Goal: Check status: Check status

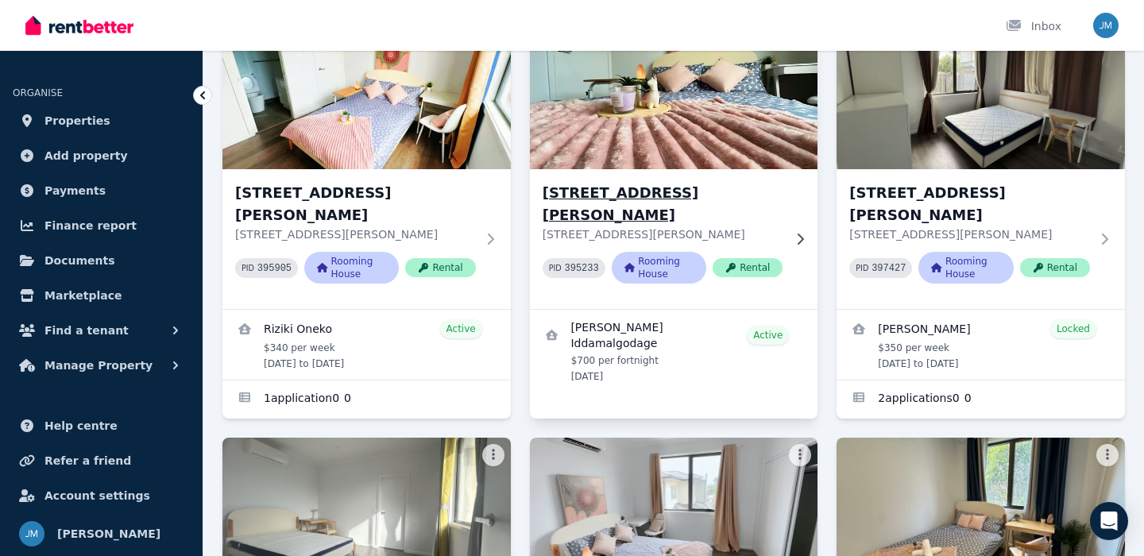
scroll to position [172, 0]
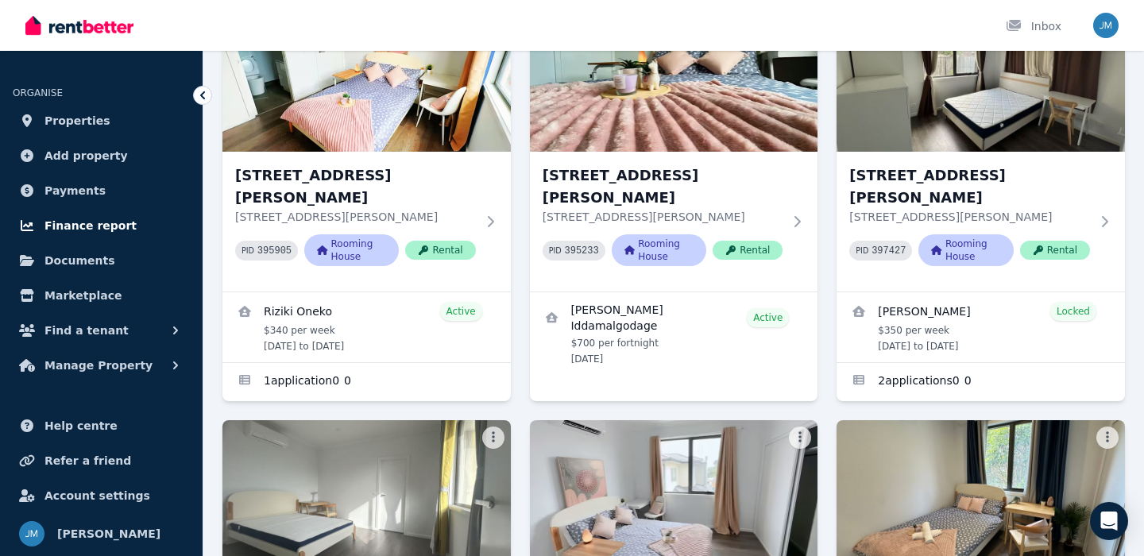
click at [99, 230] on span "Finance report" at bounding box center [90, 225] width 92 height 19
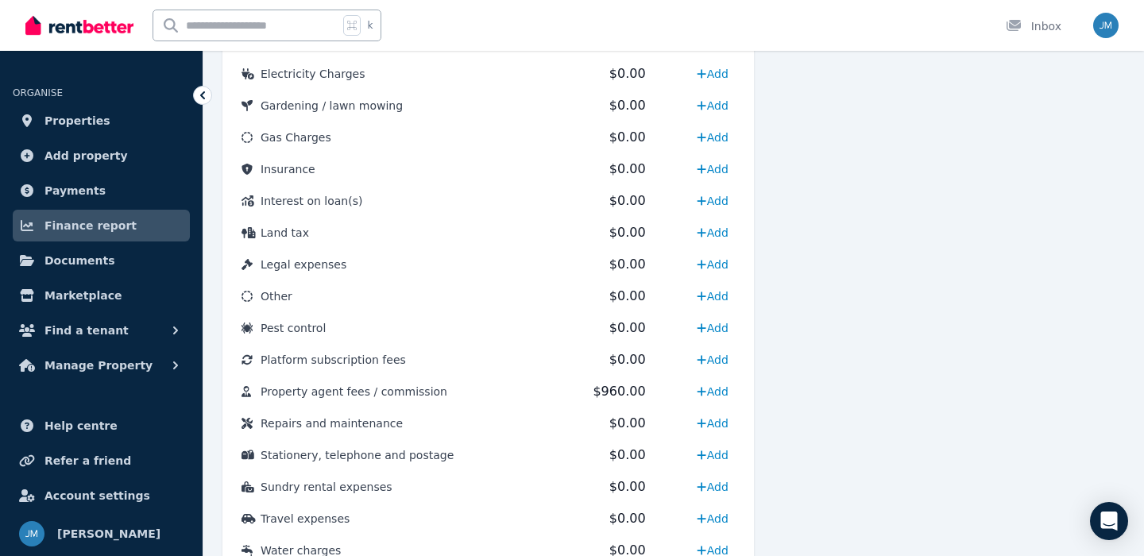
scroll to position [771, 0]
click at [106, 133] on link "Properties" at bounding box center [101, 121] width 177 height 32
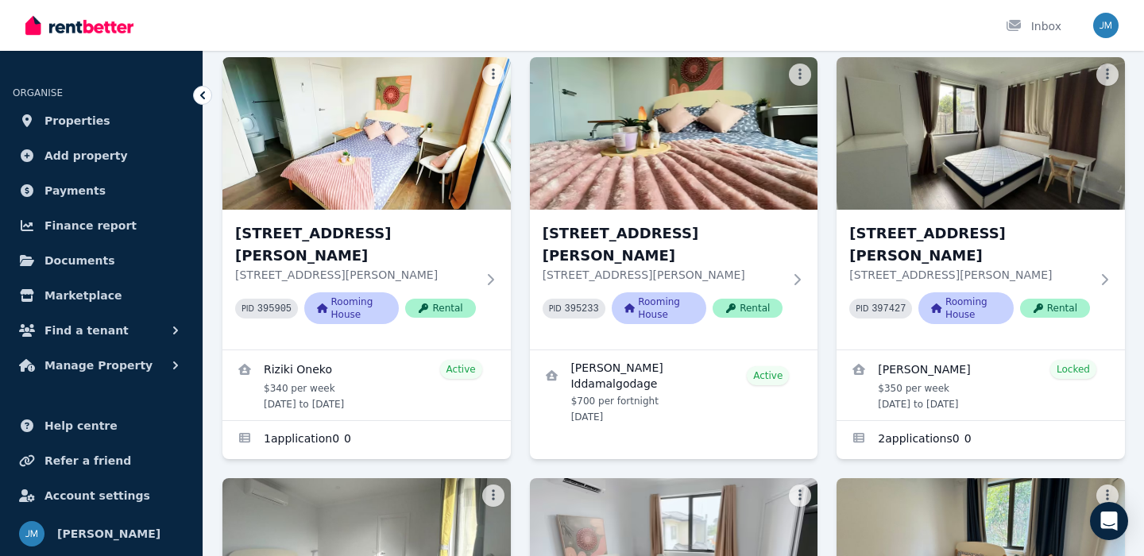
scroll to position [118, 0]
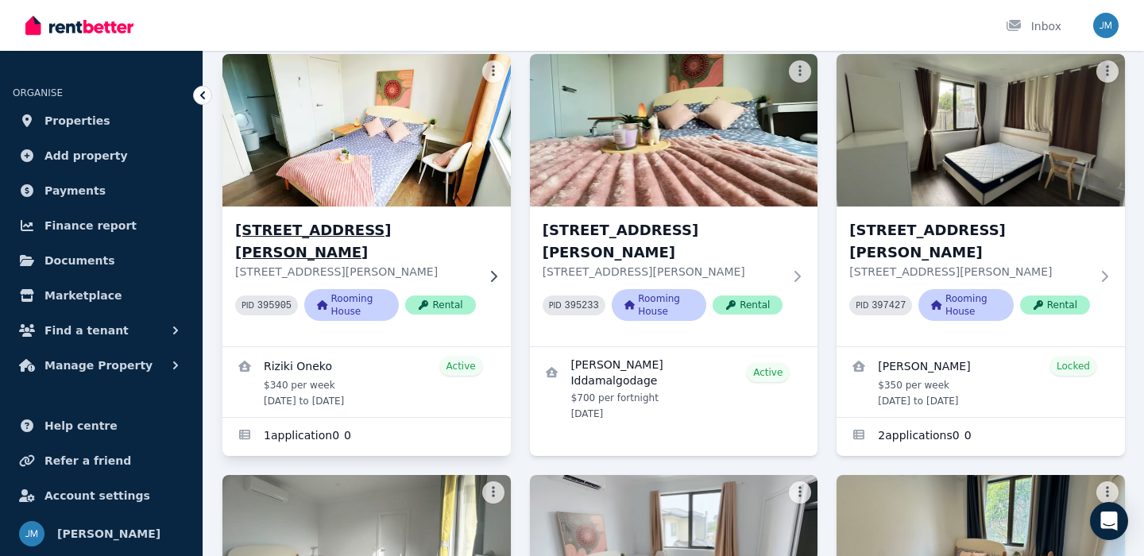
click at [441, 241] on h3 "[STREET_ADDRESS][PERSON_NAME]" at bounding box center [355, 241] width 241 height 44
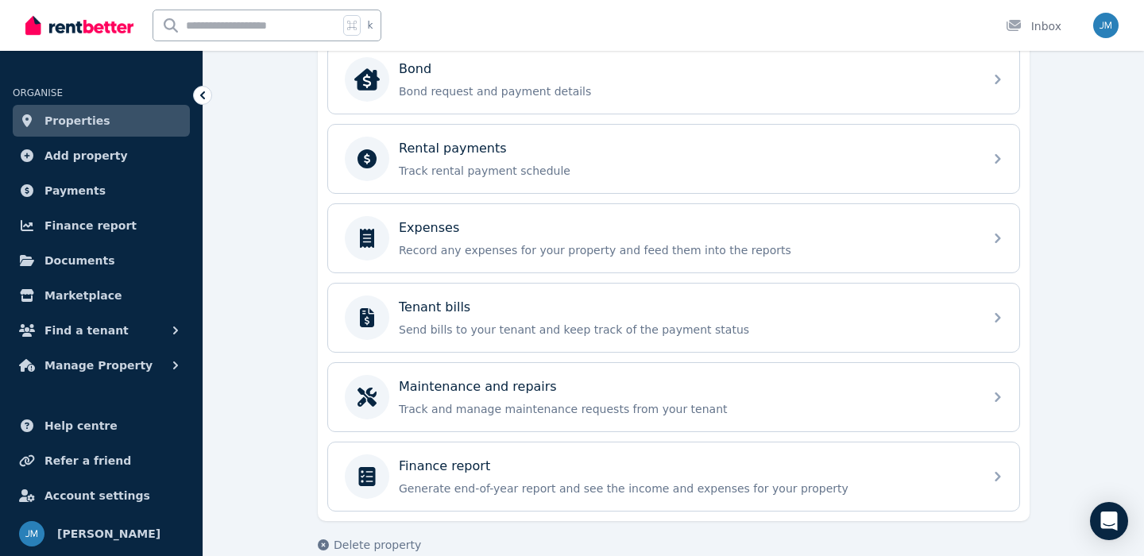
scroll to position [617, 0]
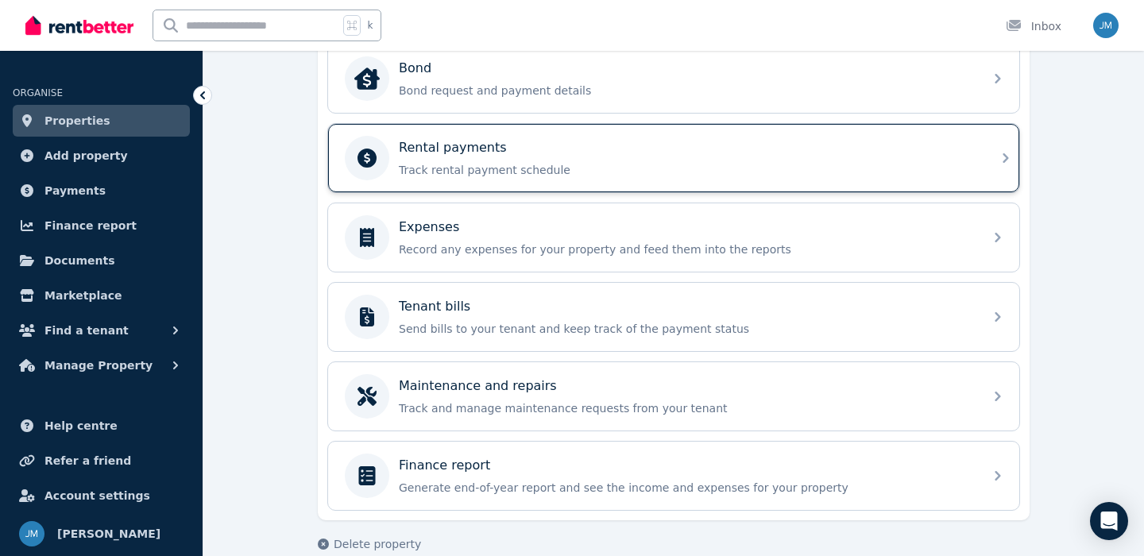
click at [493, 180] on div "Rental payments Track rental payment schedule" at bounding box center [659, 158] width 629 height 44
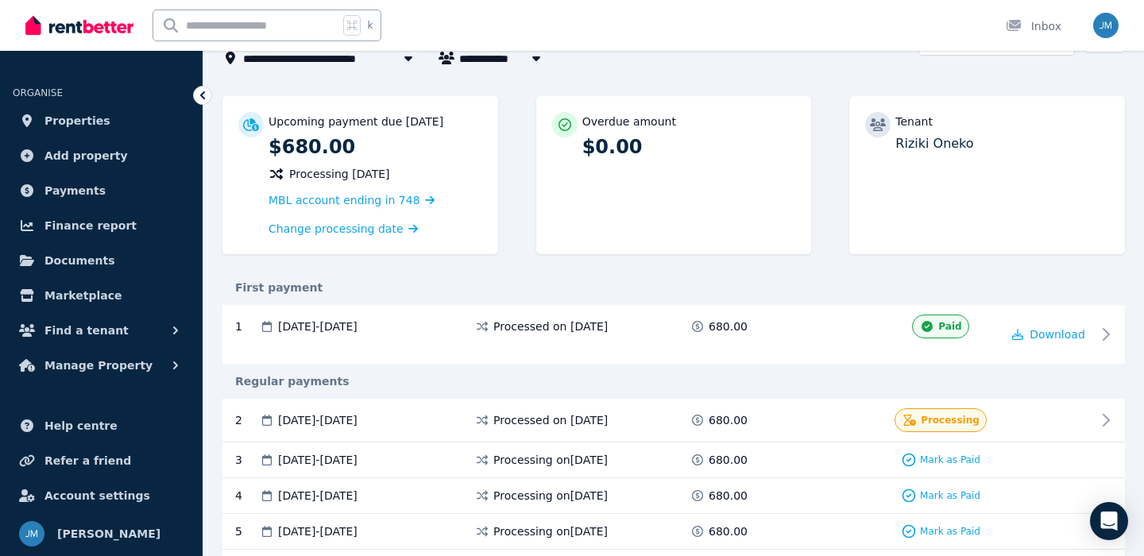
scroll to position [115, 0]
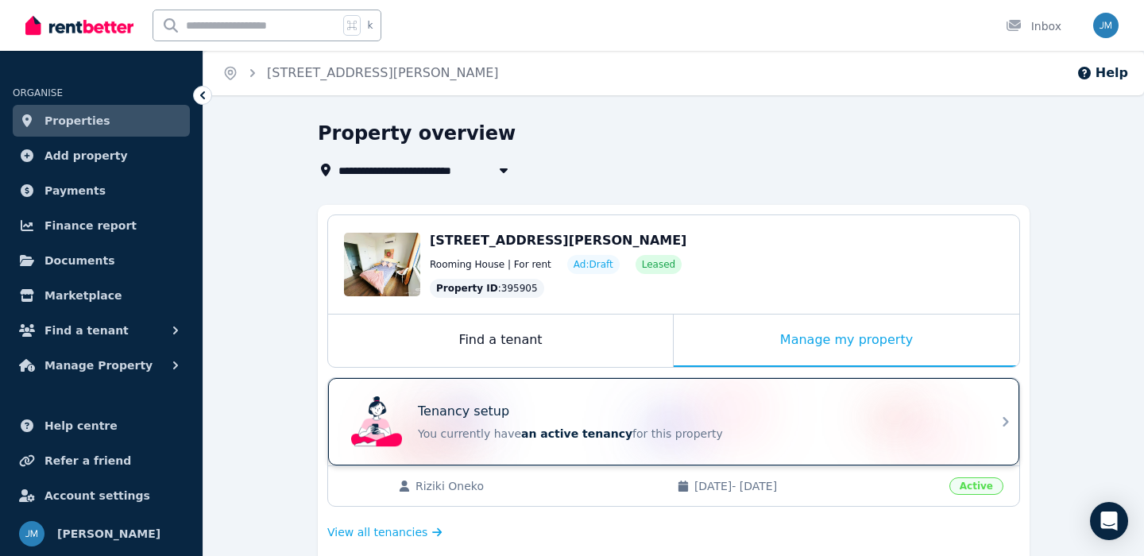
scroll to position [75, 0]
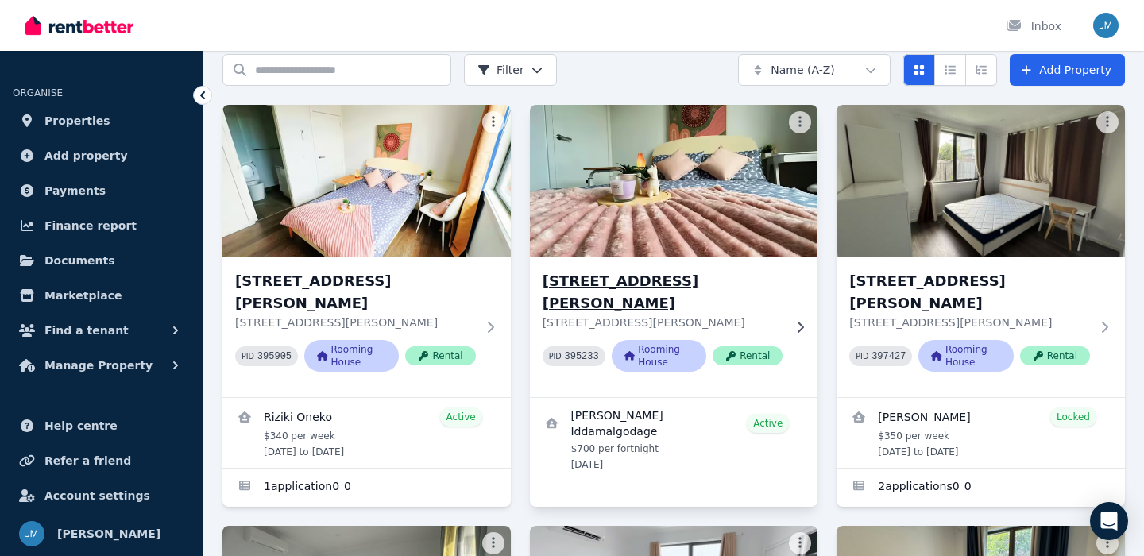
scroll to position [70, 0]
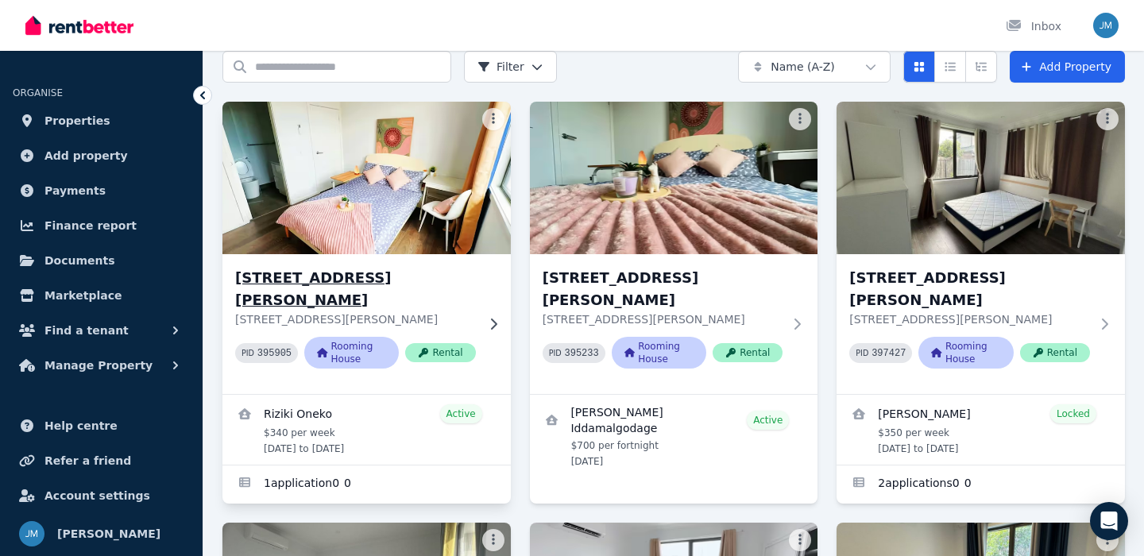
click at [420, 268] on h3 "[STREET_ADDRESS][PERSON_NAME]" at bounding box center [355, 289] width 241 height 44
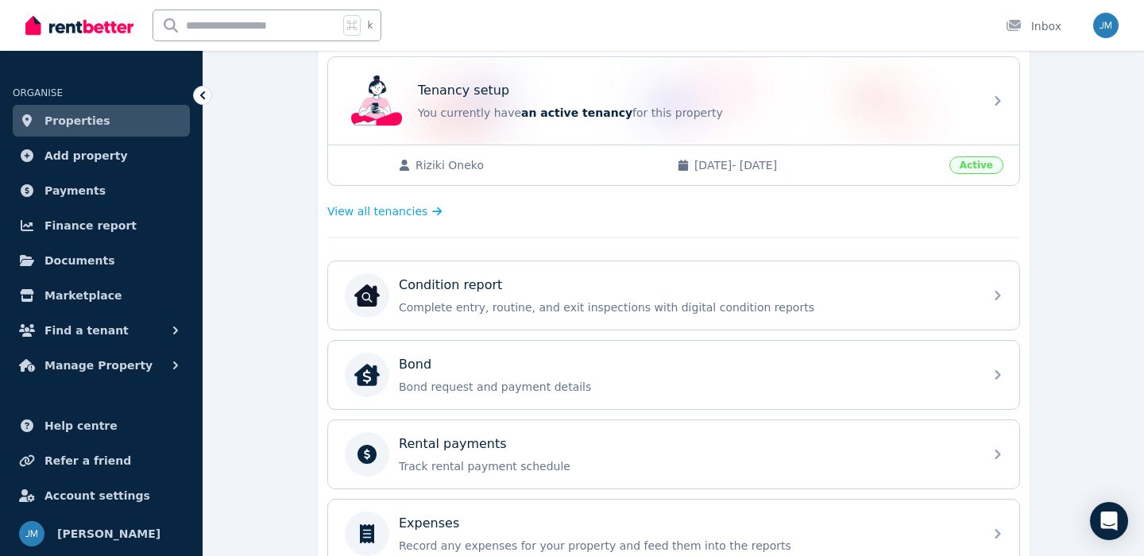
scroll to position [331, 0]
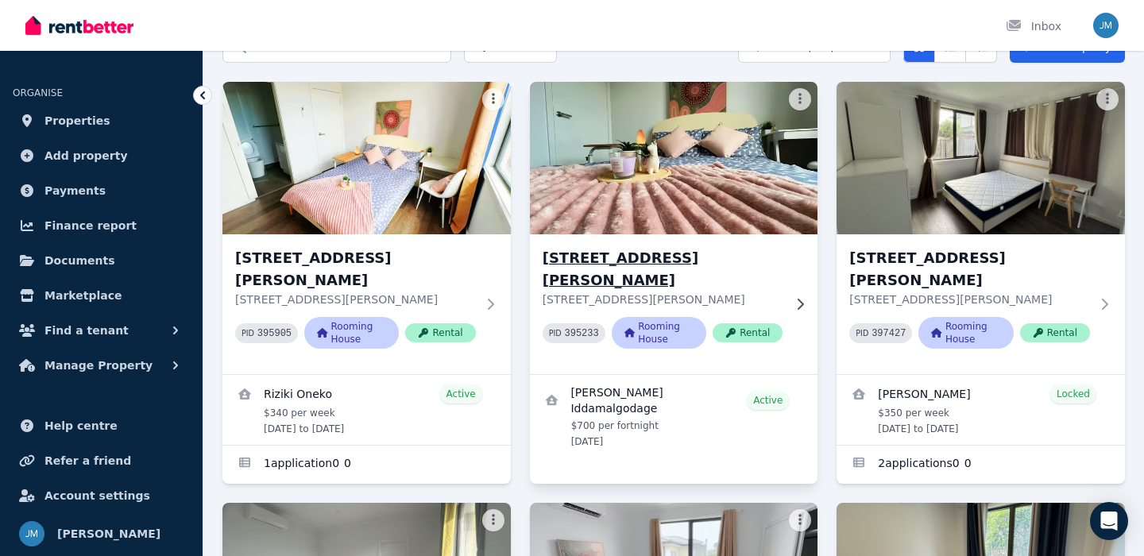
scroll to position [91, 0]
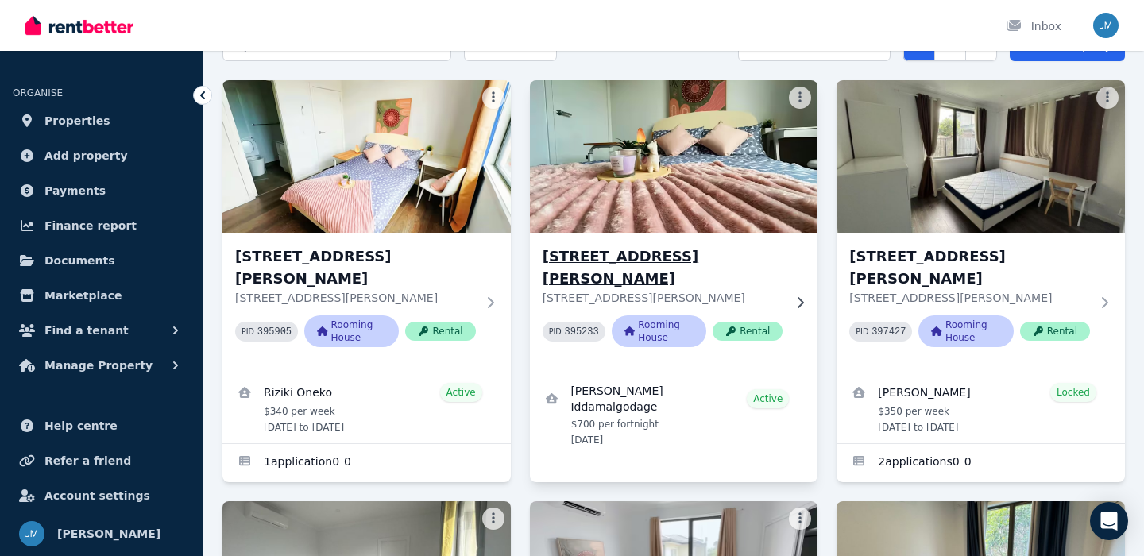
click at [607, 387] on link "View details for Mandira Iddamalgodage" at bounding box center [674, 414] width 288 height 83
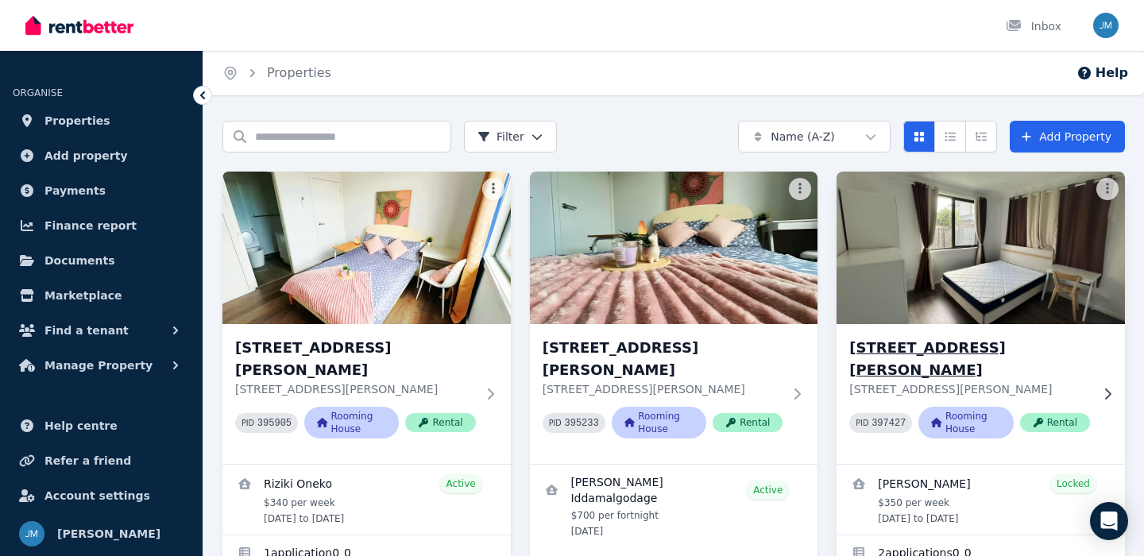
click at [937, 322] on img at bounding box center [980, 248] width 303 height 160
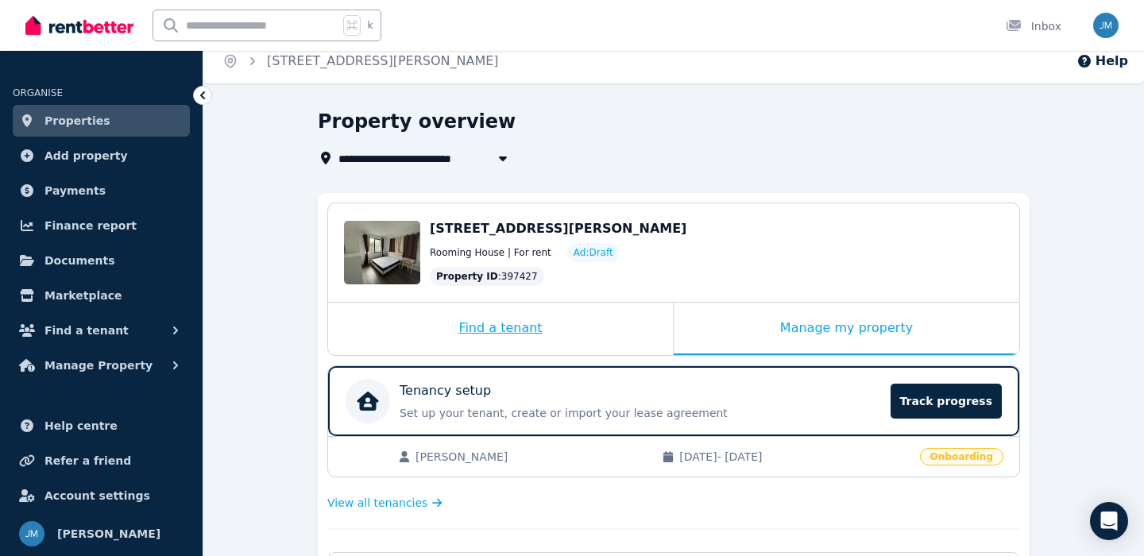
scroll to position [13, 0]
click at [580, 346] on div "Find a tenant" at bounding box center [500, 328] width 345 height 52
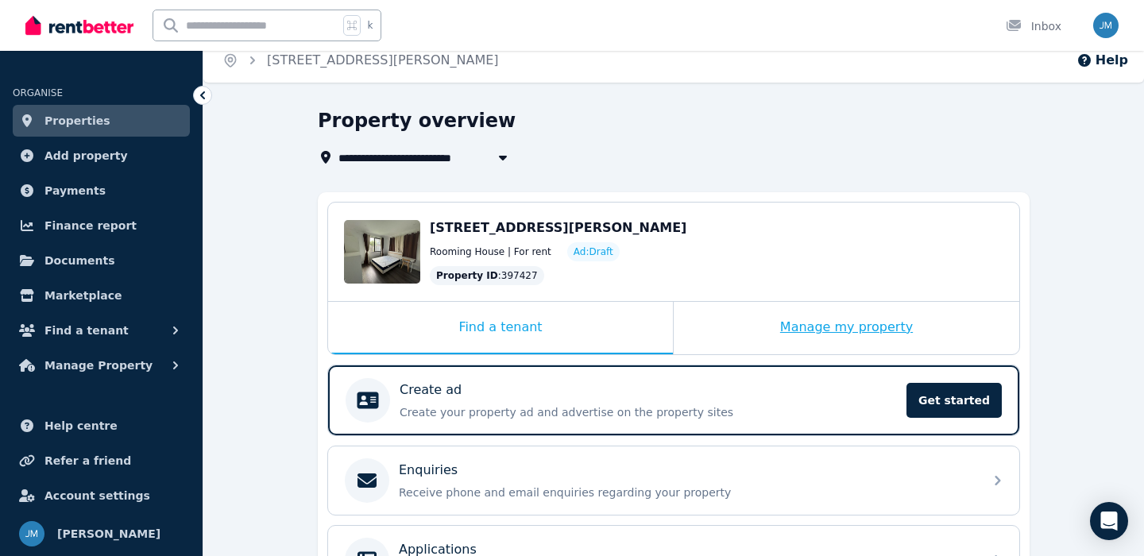
click at [771, 329] on div "Manage my property" at bounding box center [847, 328] width 346 height 52
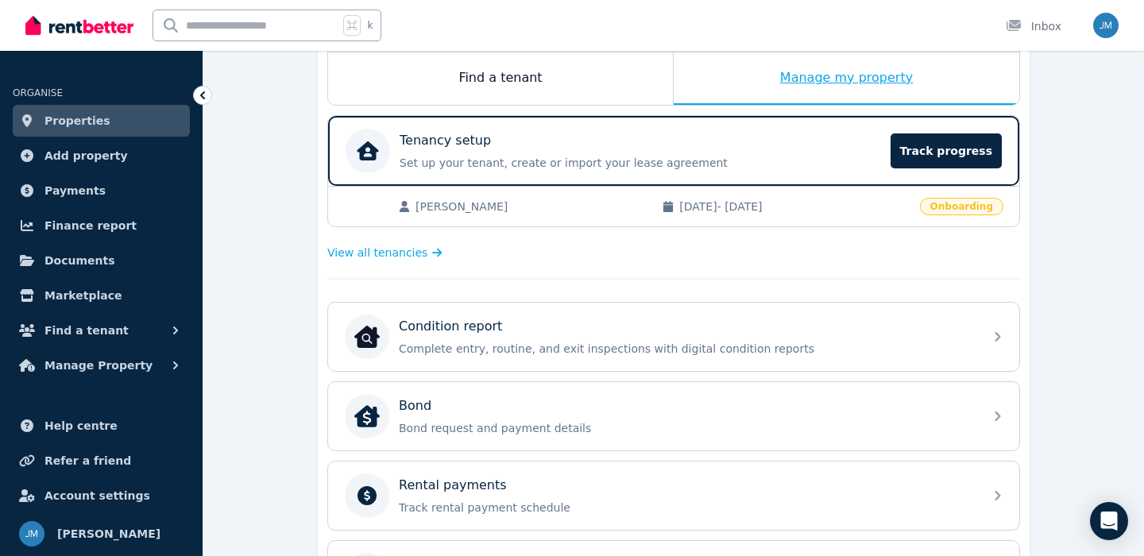
scroll to position [267, 0]
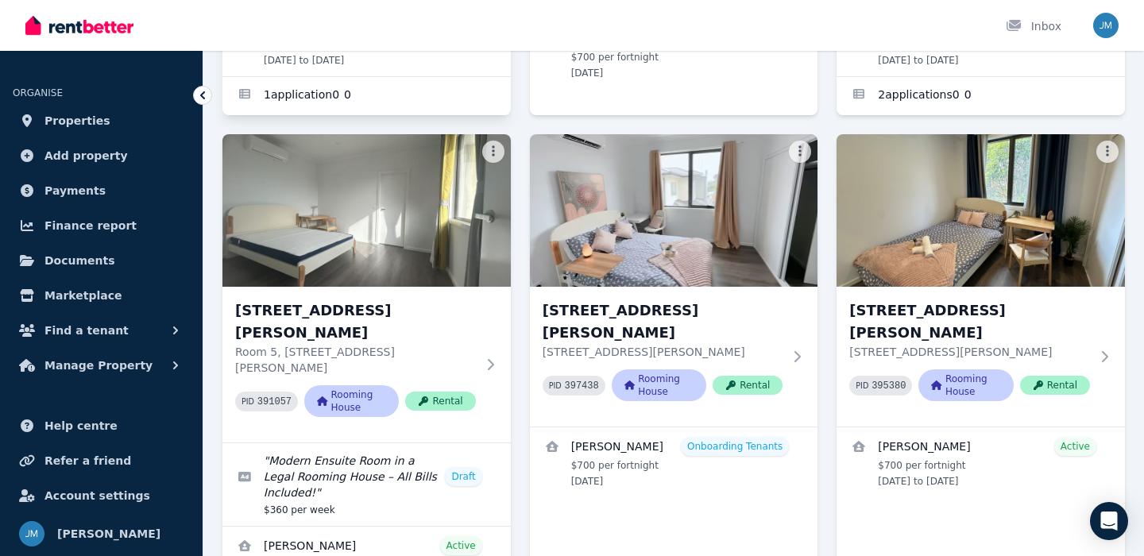
scroll to position [474, 0]
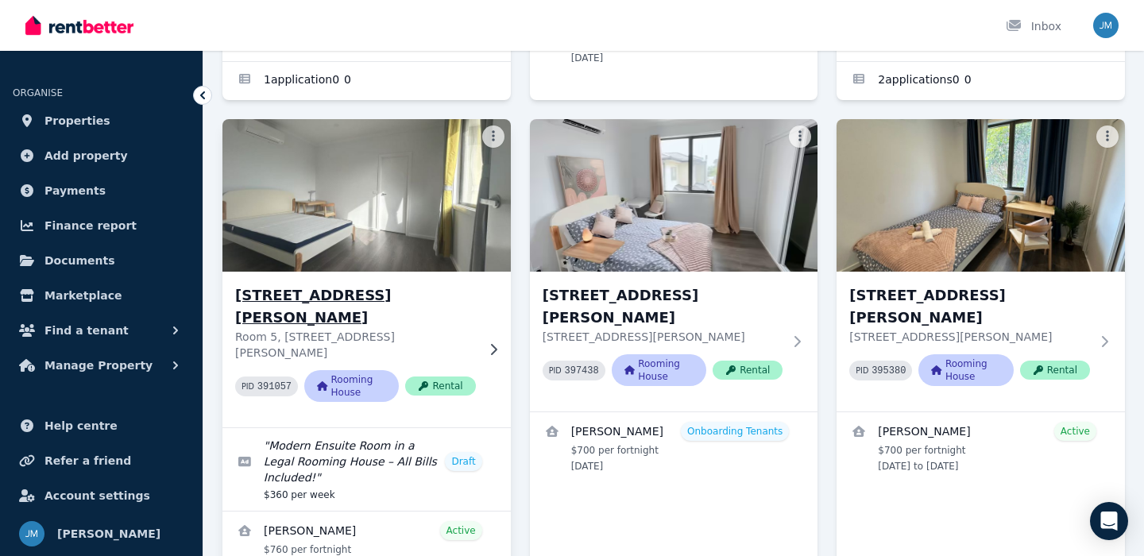
click at [310, 297] on h3 "[STREET_ADDRESS][PERSON_NAME]" at bounding box center [355, 306] width 241 height 44
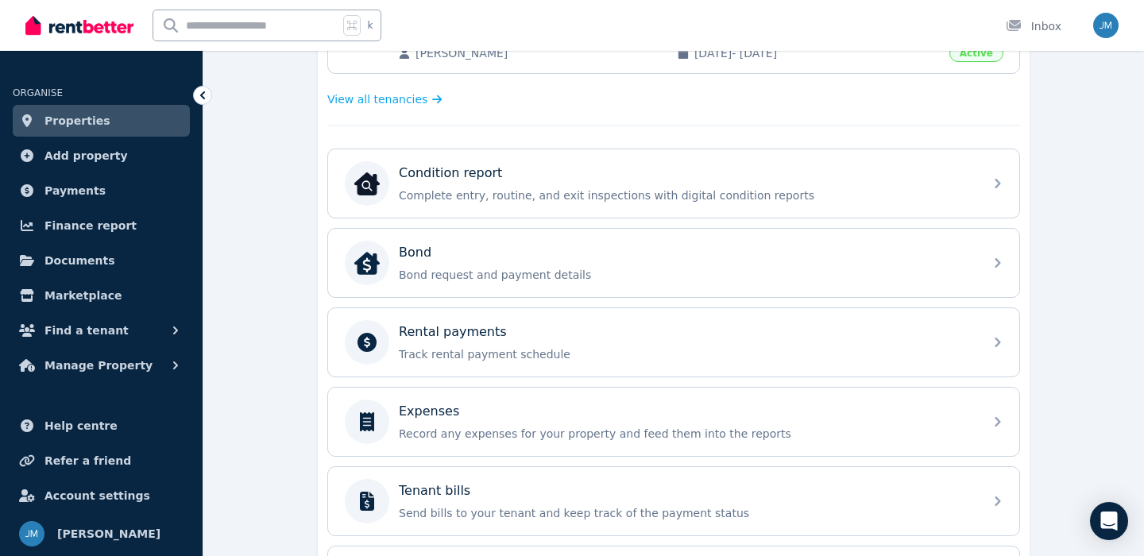
scroll to position [447, 0]
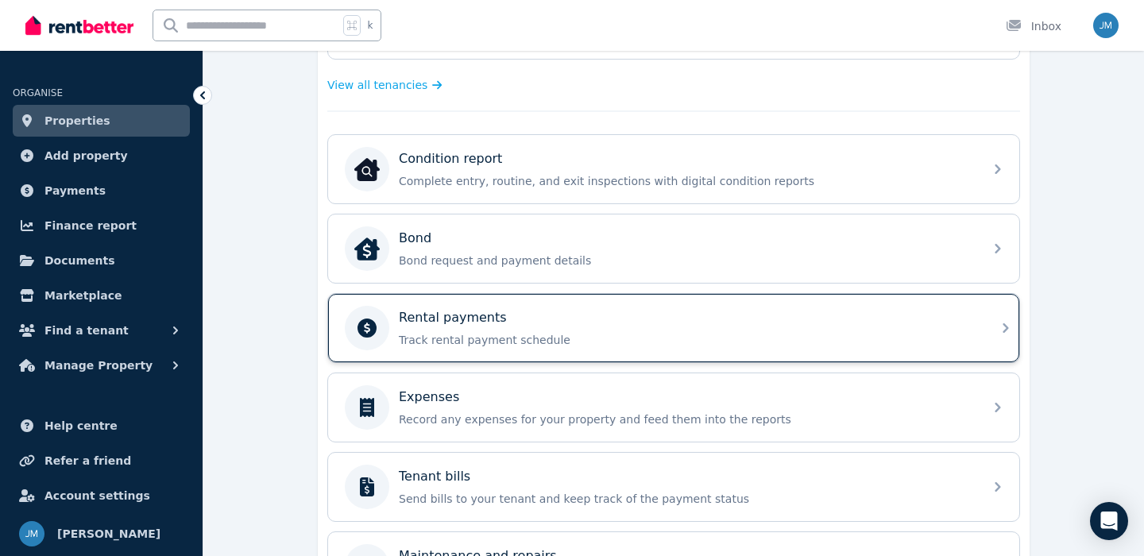
click at [480, 341] on p "Track rental payment schedule" at bounding box center [686, 340] width 575 height 16
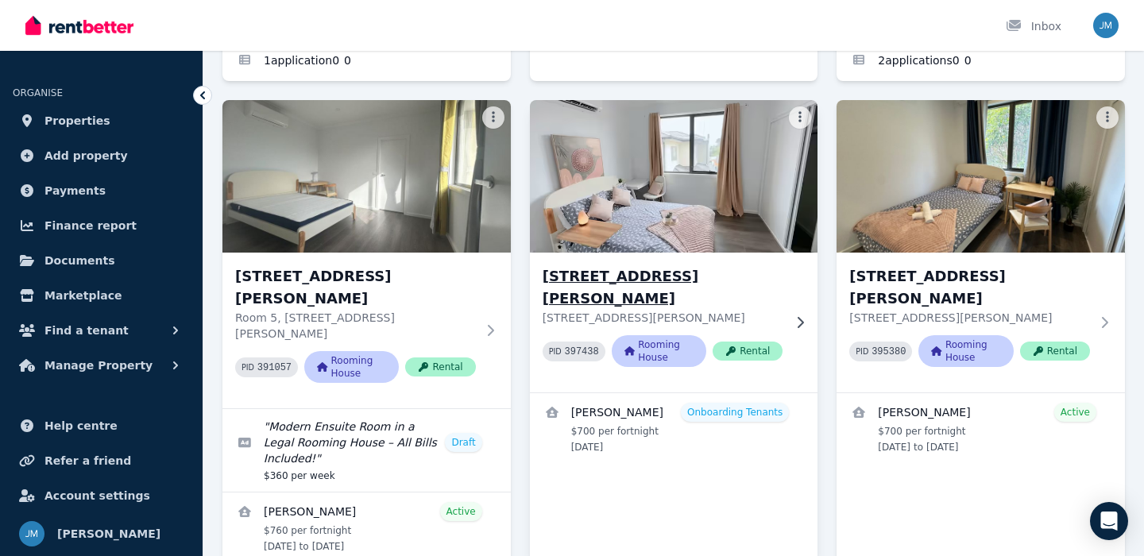
scroll to position [497, 0]
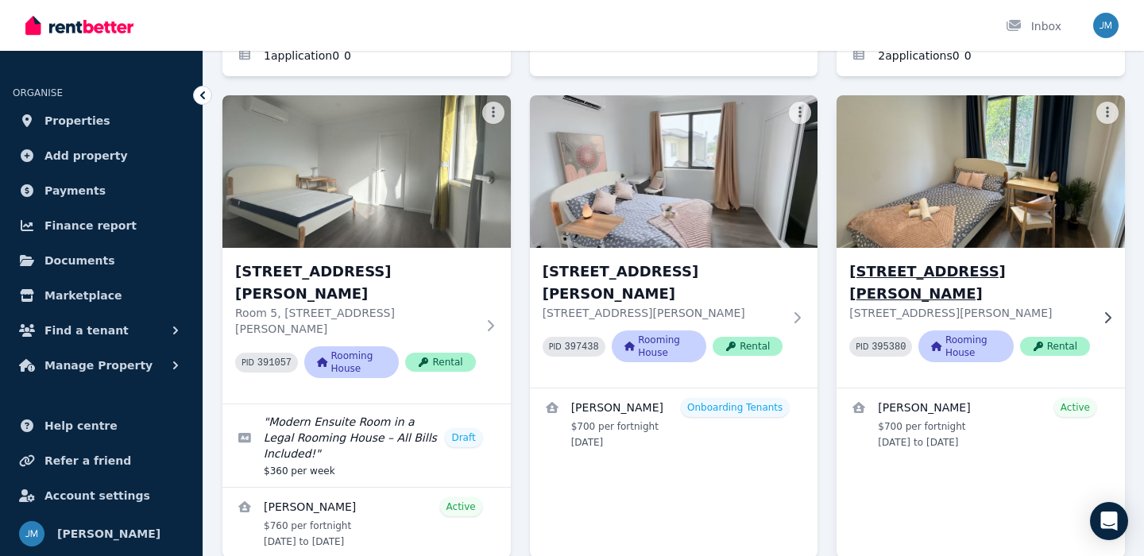
click at [940, 275] on h3 "[STREET_ADDRESS][PERSON_NAME]" at bounding box center [969, 283] width 241 height 44
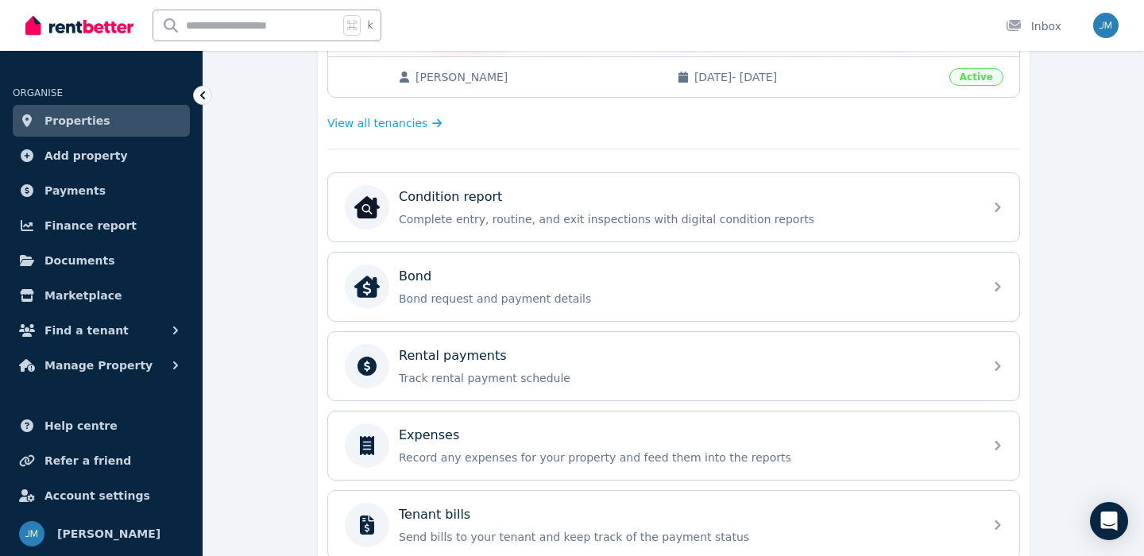
scroll to position [446, 0]
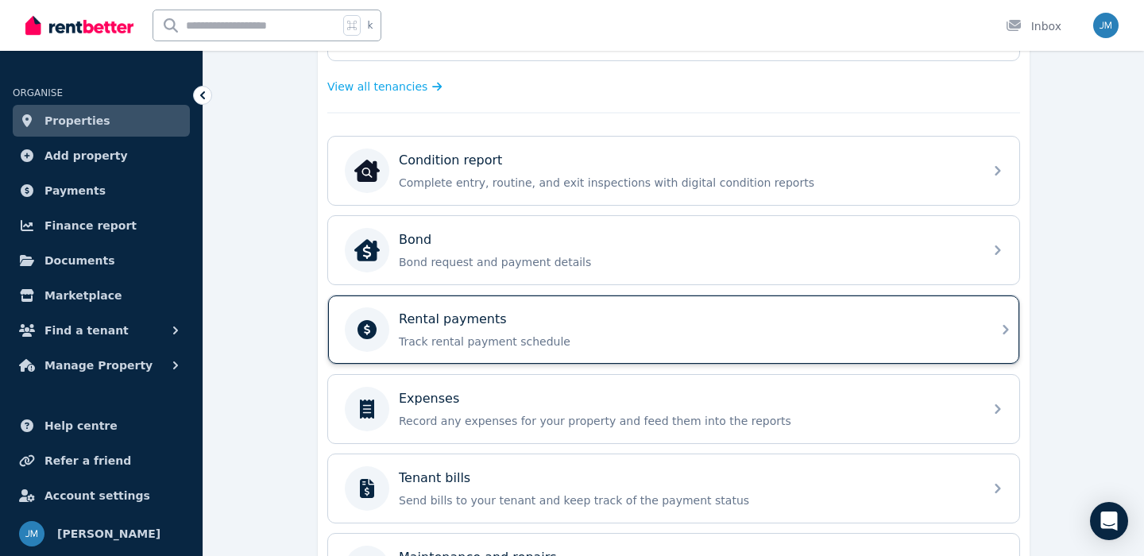
click at [566, 311] on div "Rental payments" at bounding box center [686, 319] width 575 height 19
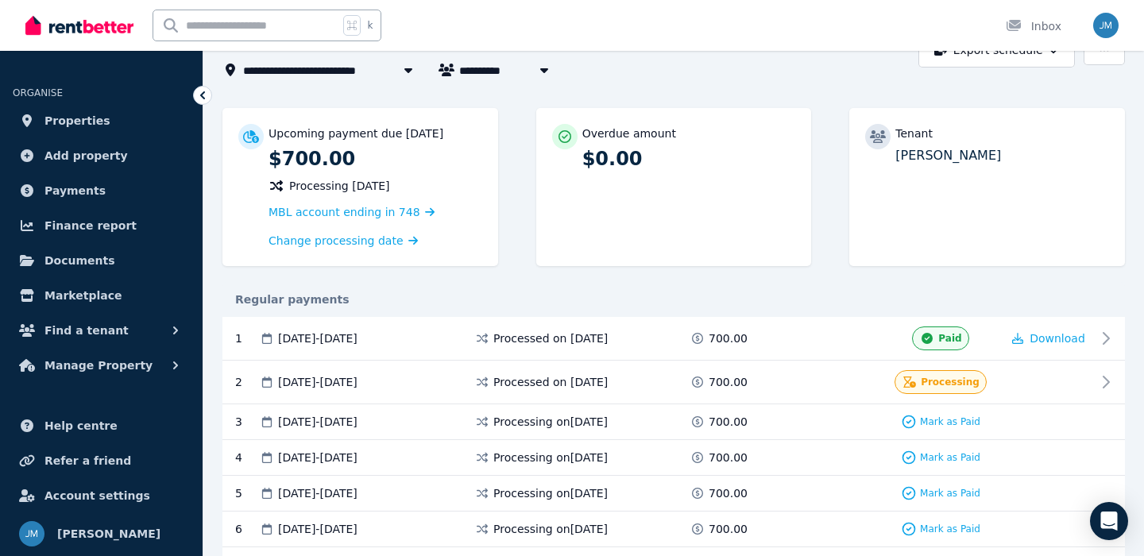
scroll to position [127, 0]
